Goal: Task Accomplishment & Management: Manage account settings

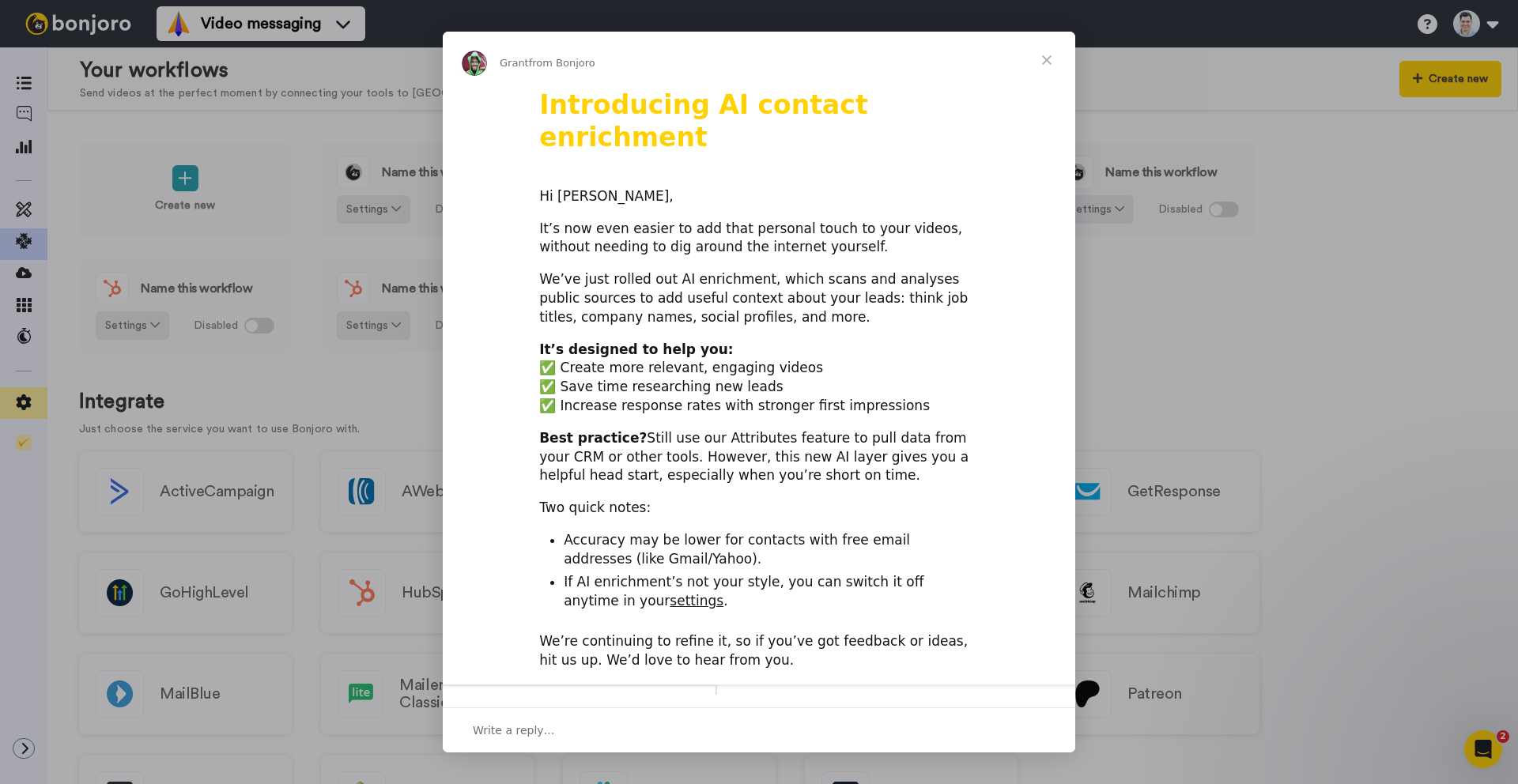
click at [24, 404] on div "Intercom messenger" at bounding box center [759, 392] width 1518 height 784
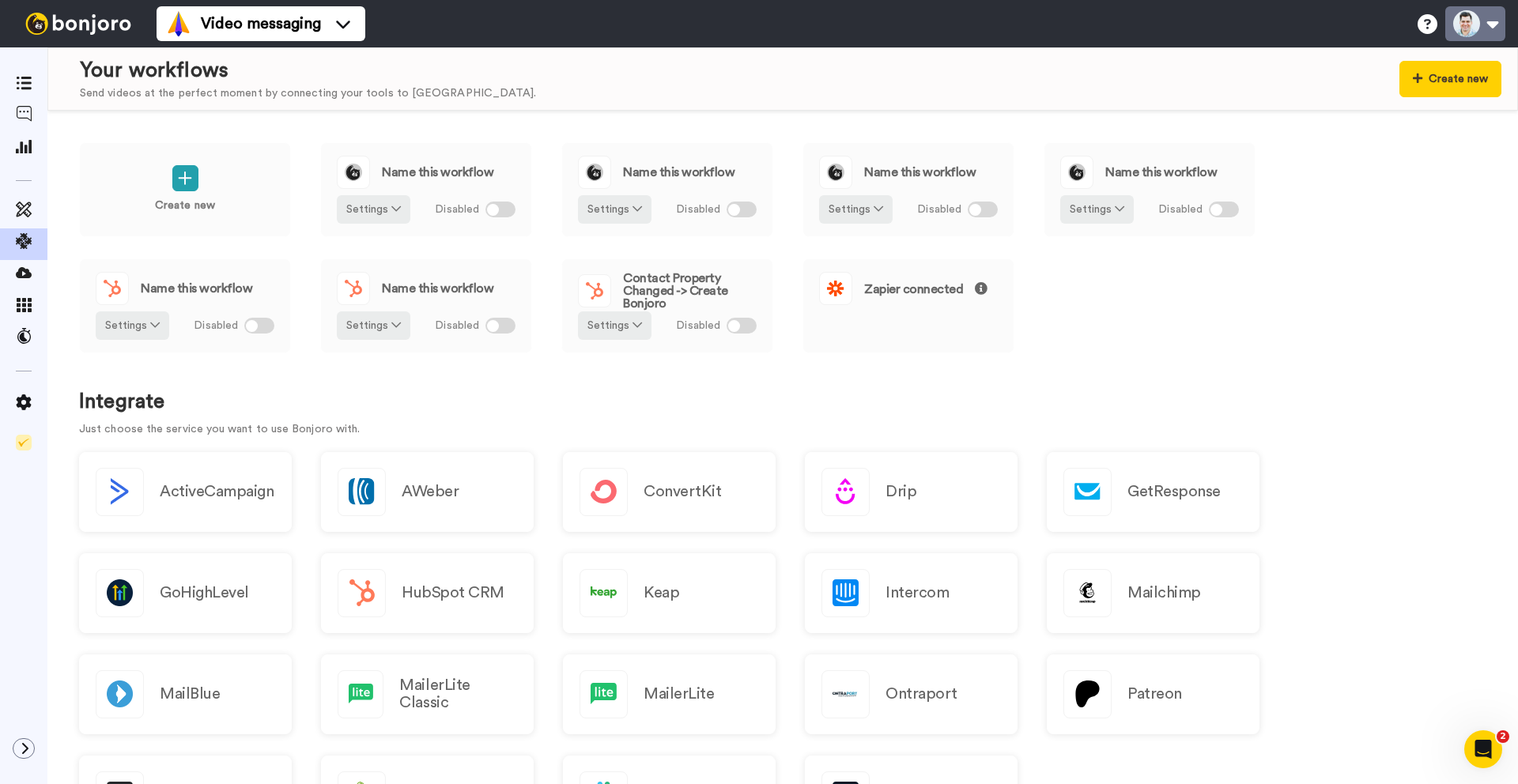
click at [1484, 28] on button at bounding box center [1475, 24] width 60 height 35
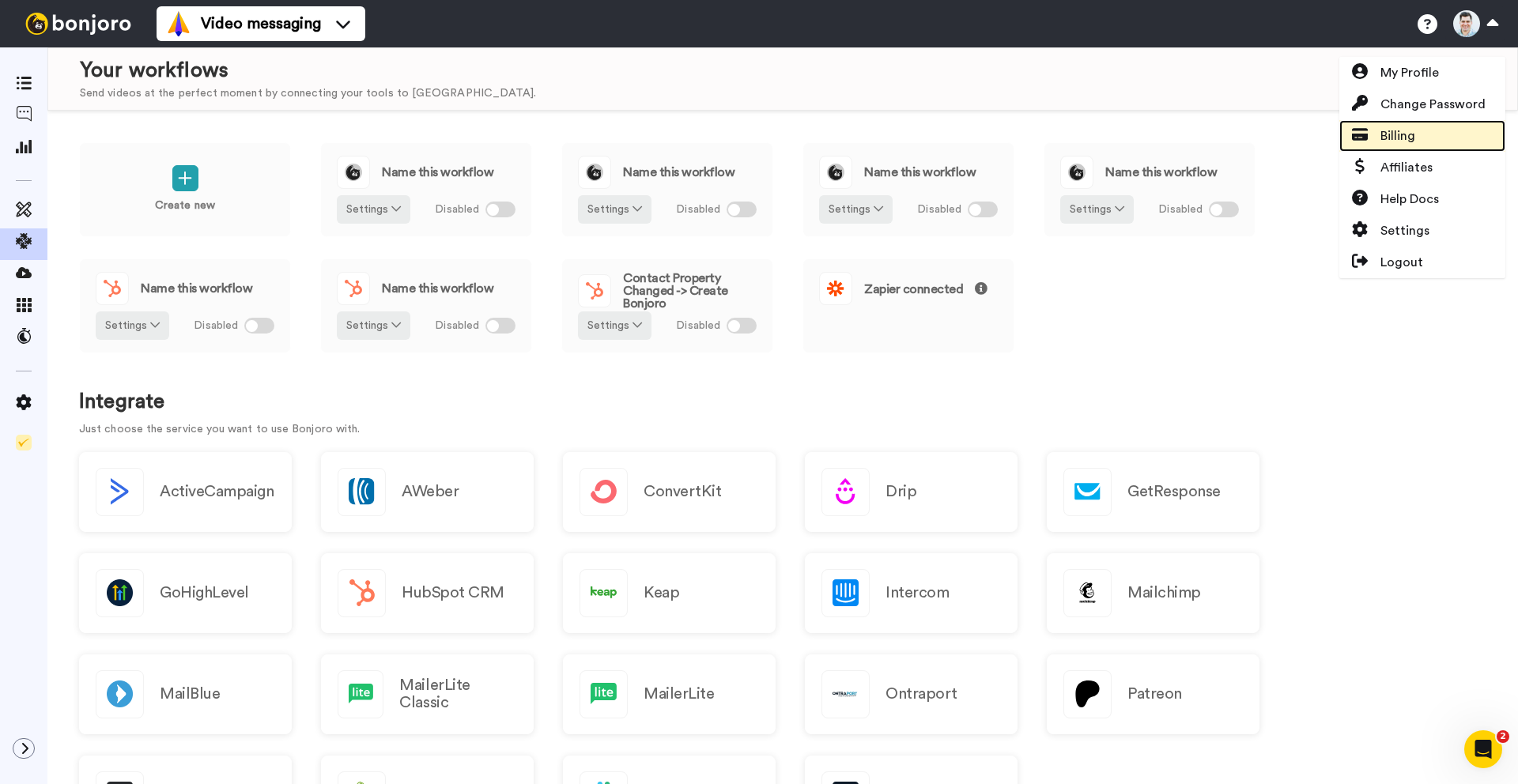
click at [1413, 135] on span "Billing" at bounding box center [1398, 136] width 35 height 19
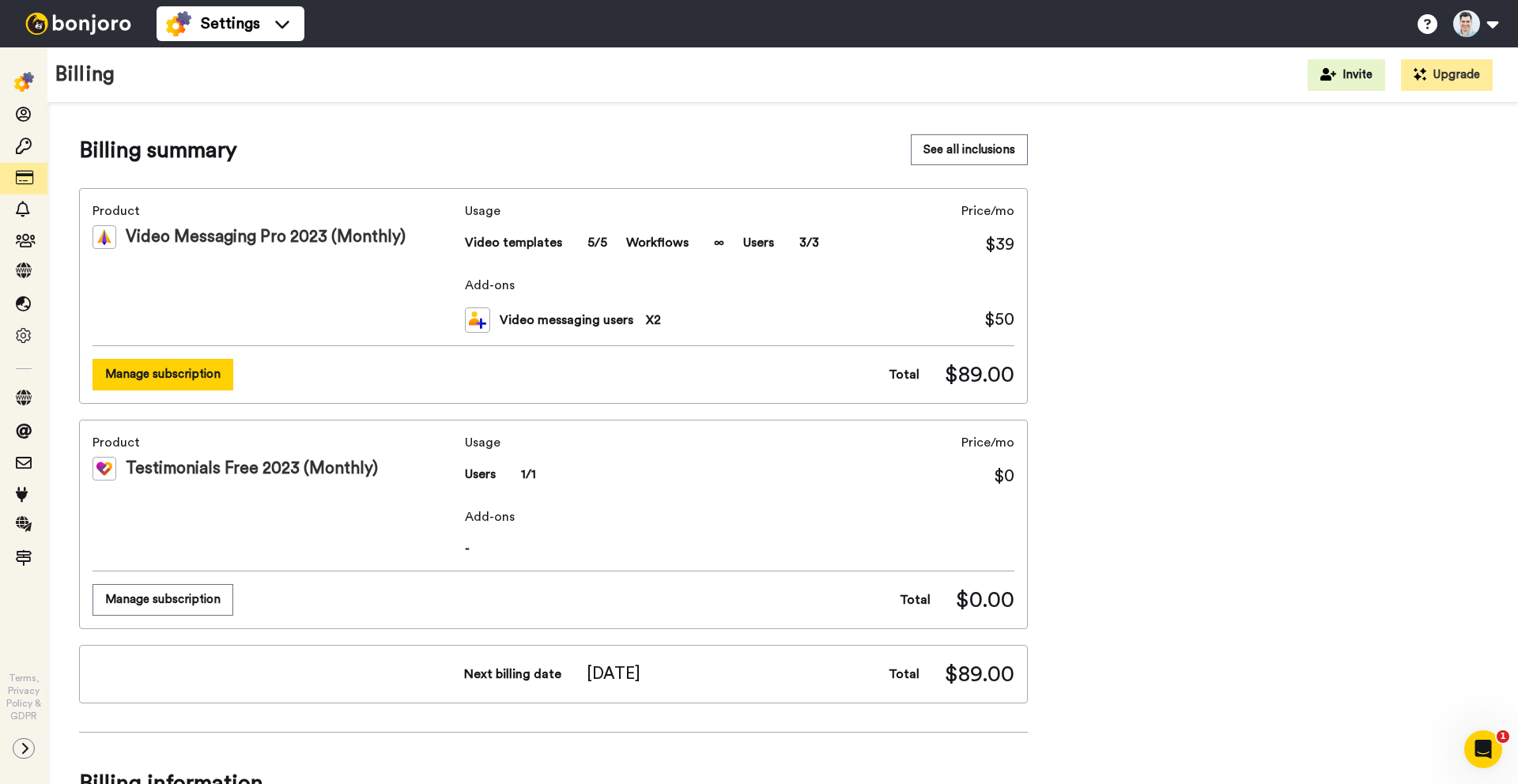
click at [135, 373] on button "Manage subscription" at bounding box center [163, 374] width 140 height 30
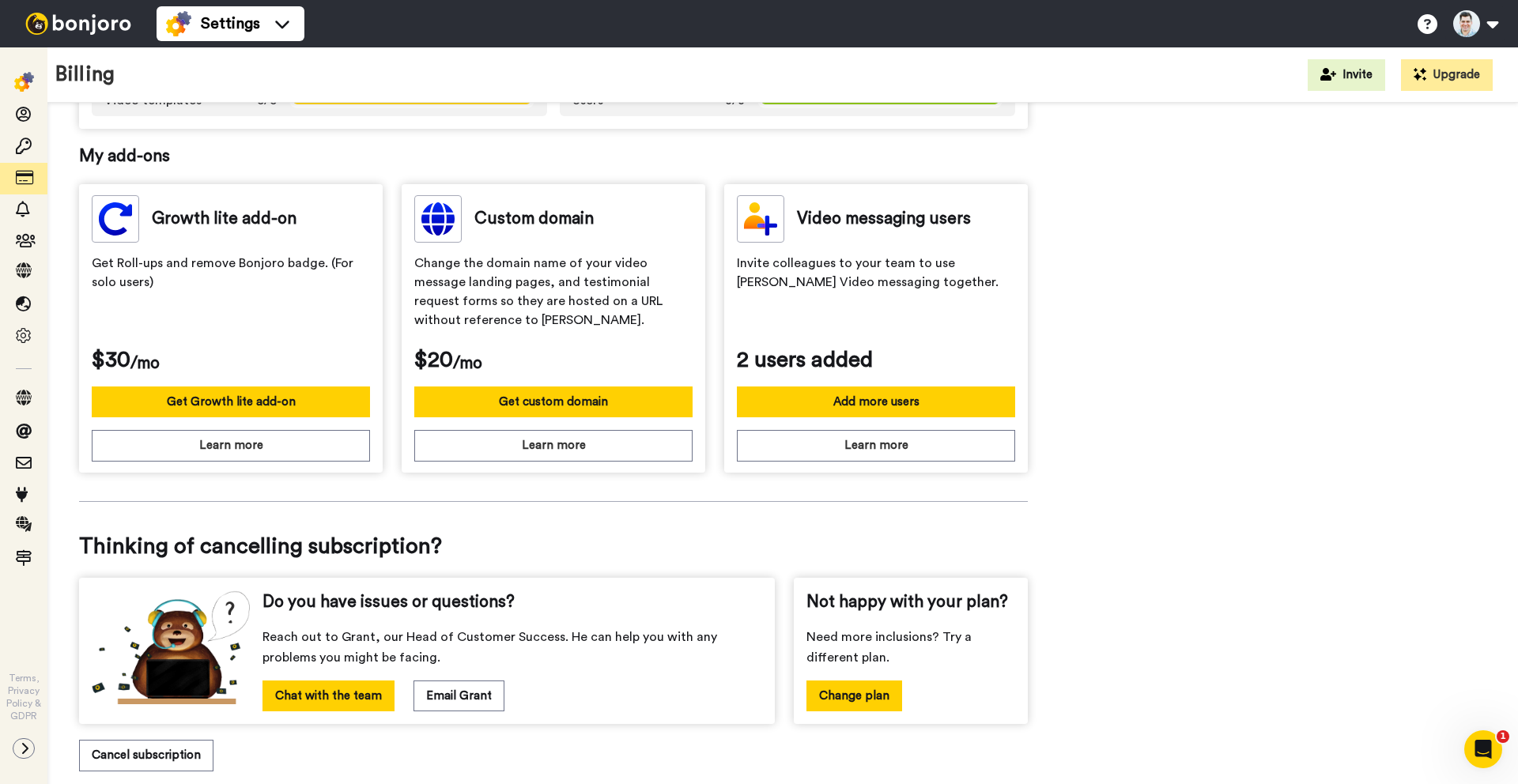
scroll to position [404, 0]
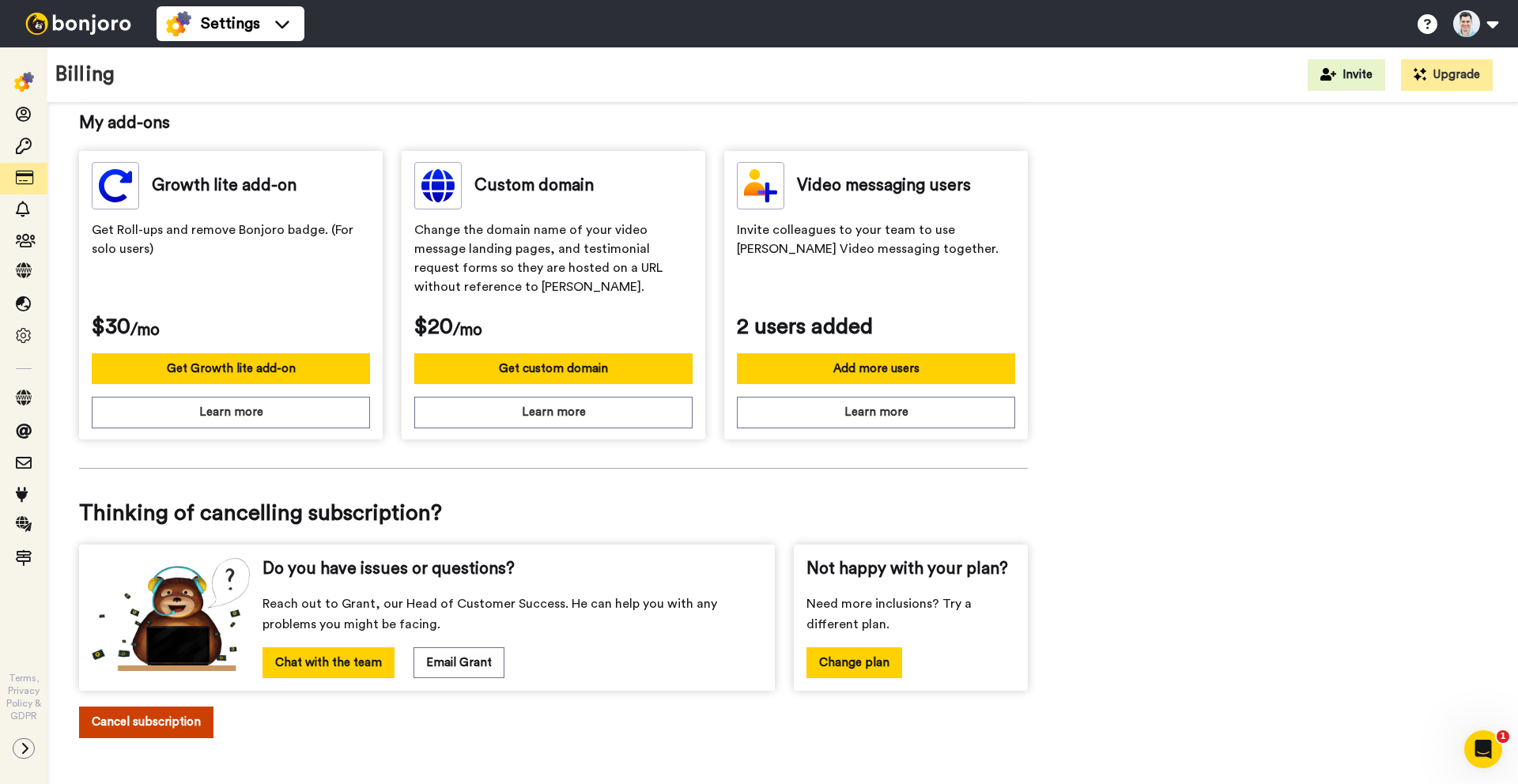
click at [140, 718] on button "Cancel subscription" at bounding box center [146, 721] width 134 height 30
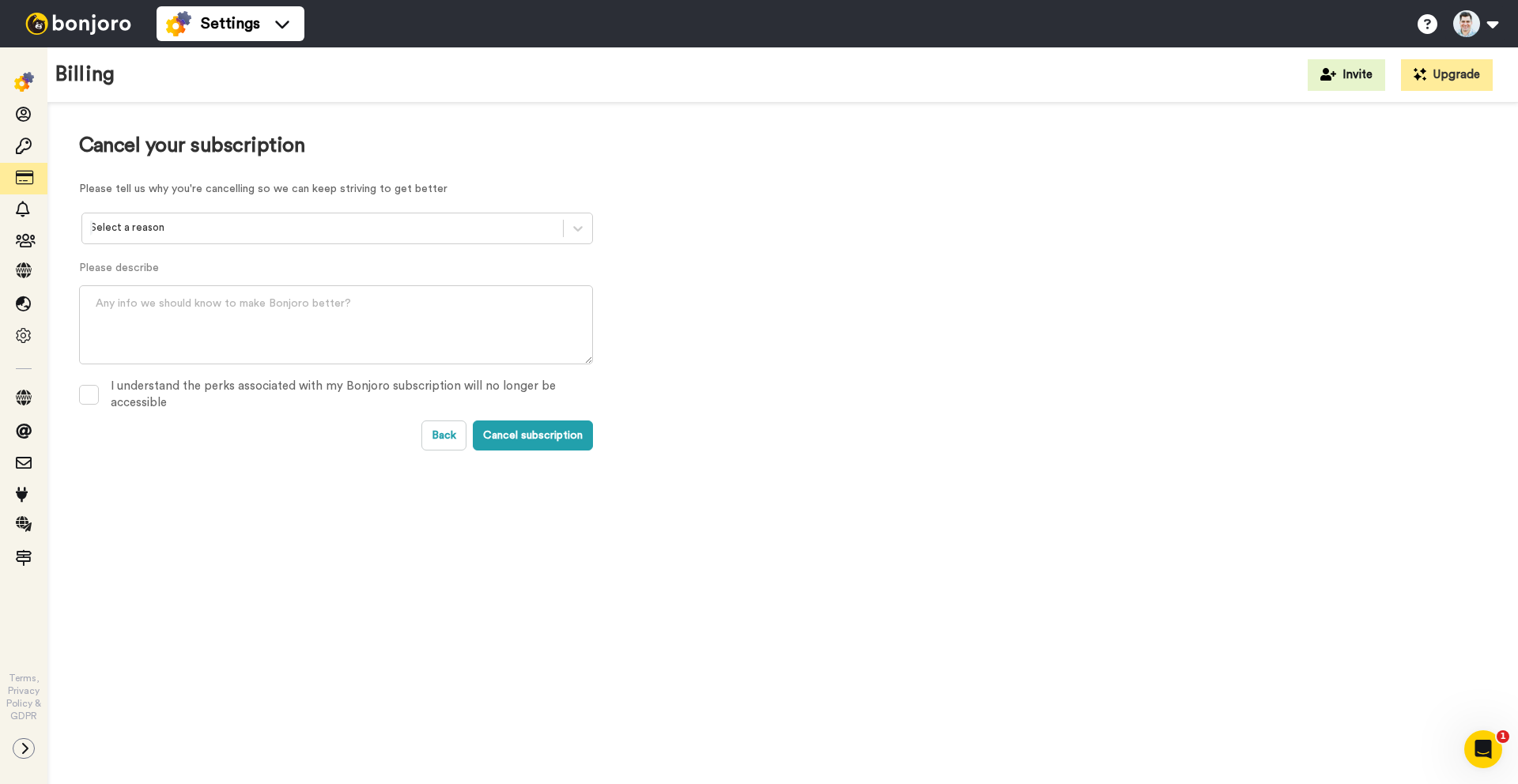
click at [397, 226] on div at bounding box center [322, 228] width 465 height 18
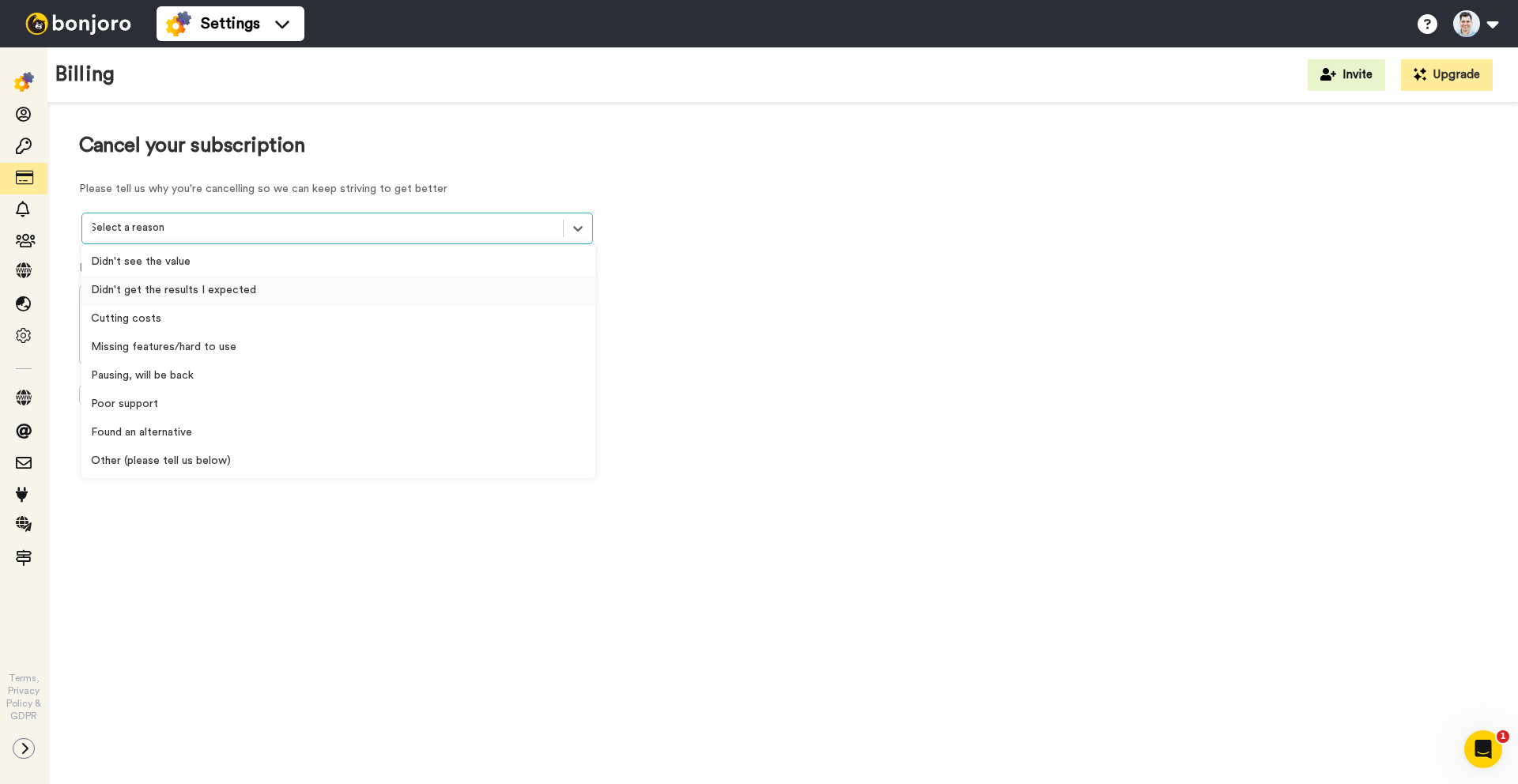
click at [207, 288] on div "Didn't get the results I expected" at bounding box center [338, 290] width 514 height 29
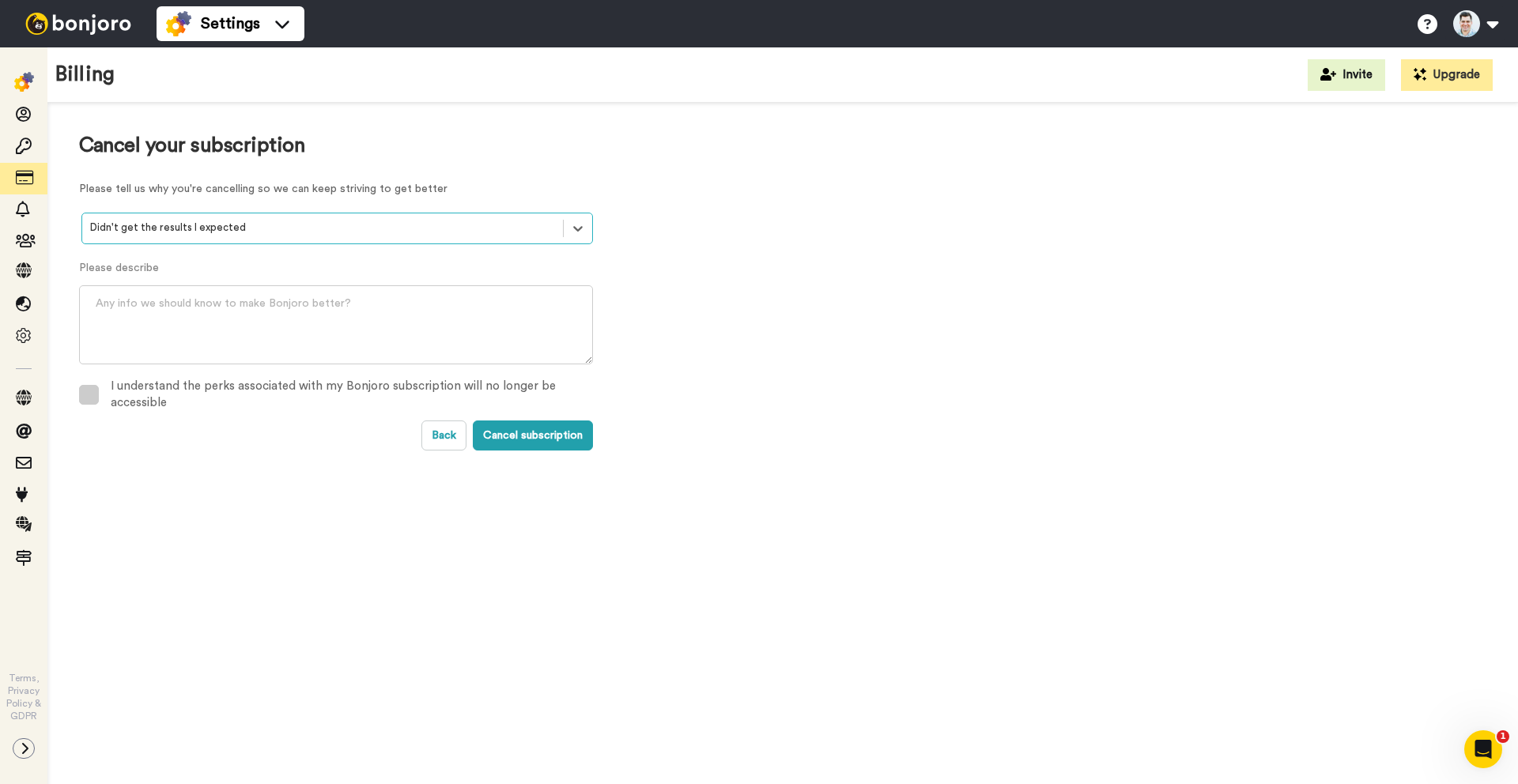
click at [91, 398] on span at bounding box center [89, 394] width 19 height 19
click at [547, 441] on button "Cancel subscription" at bounding box center [533, 435] width 120 height 30
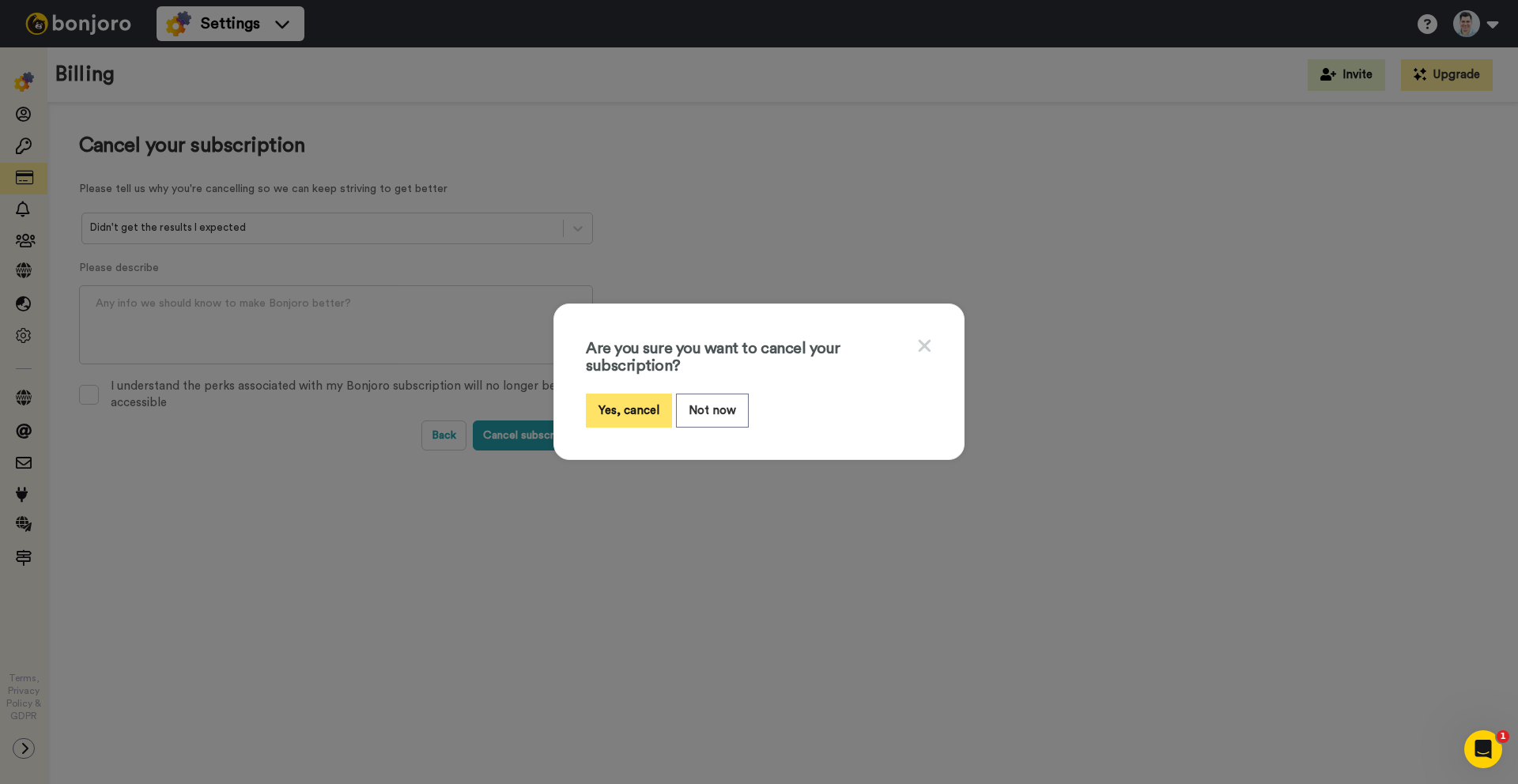
click at [643, 408] on button "Yes, cancel" at bounding box center [628, 410] width 86 height 34
